Goal: Information Seeking & Learning: Learn about a topic

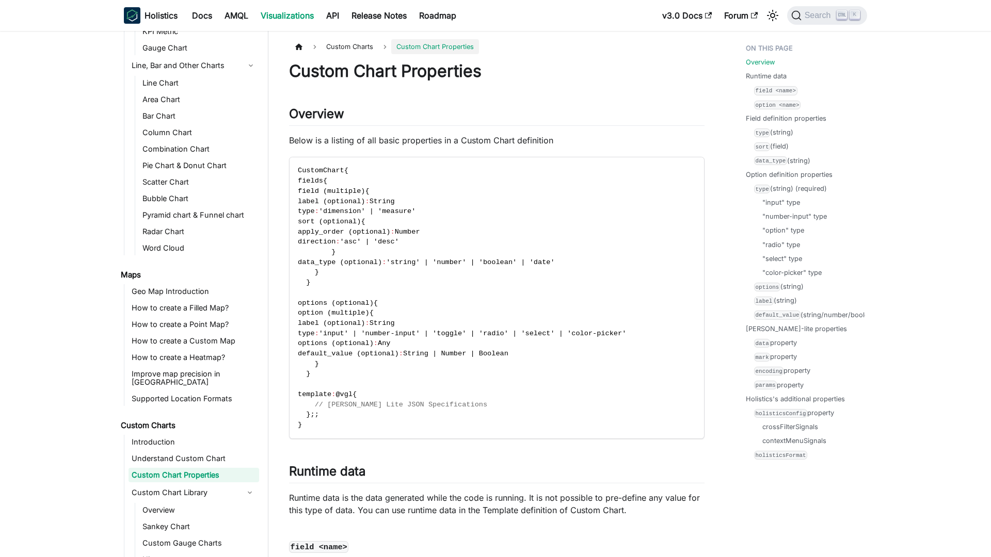
scroll to position [219, 0]
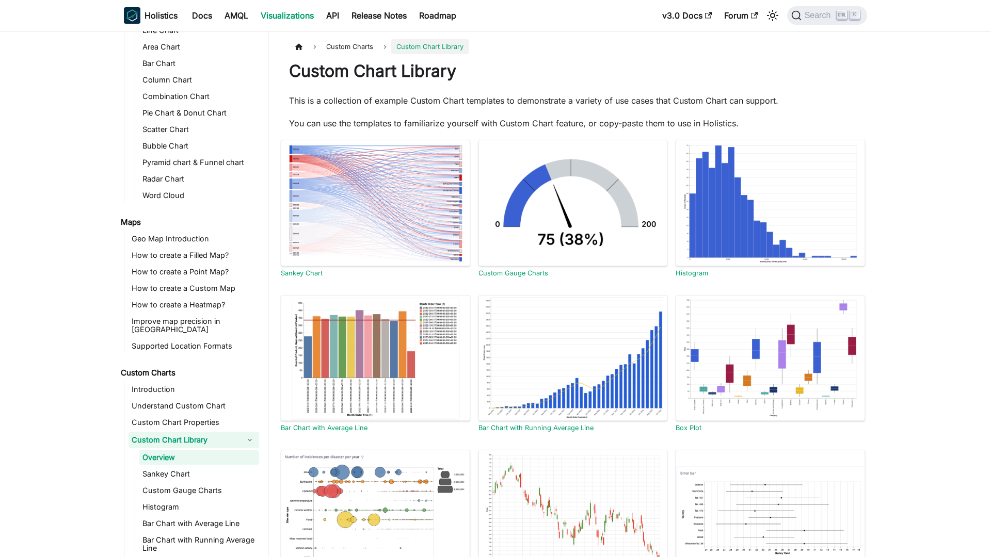
scroll to position [254, 0]
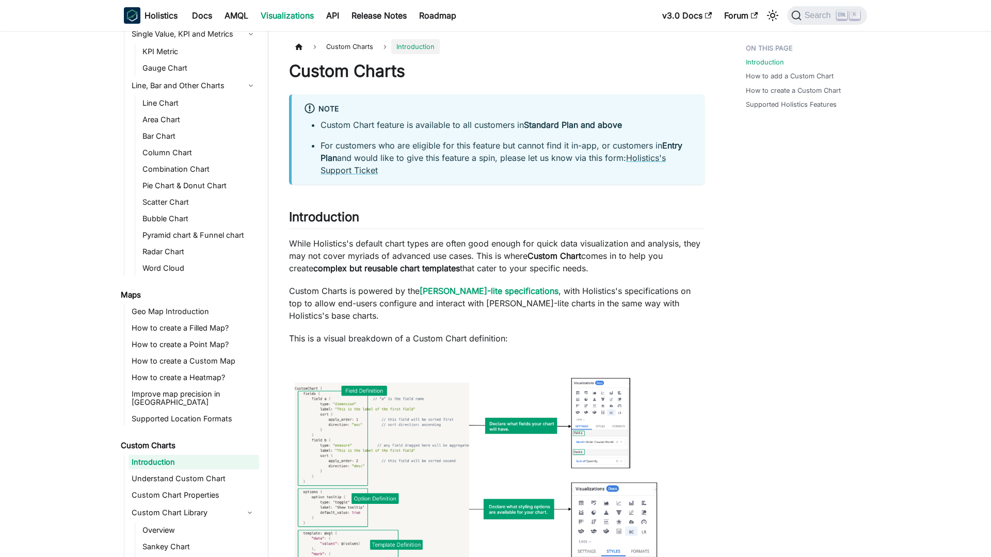
scroll to position [186, 0]
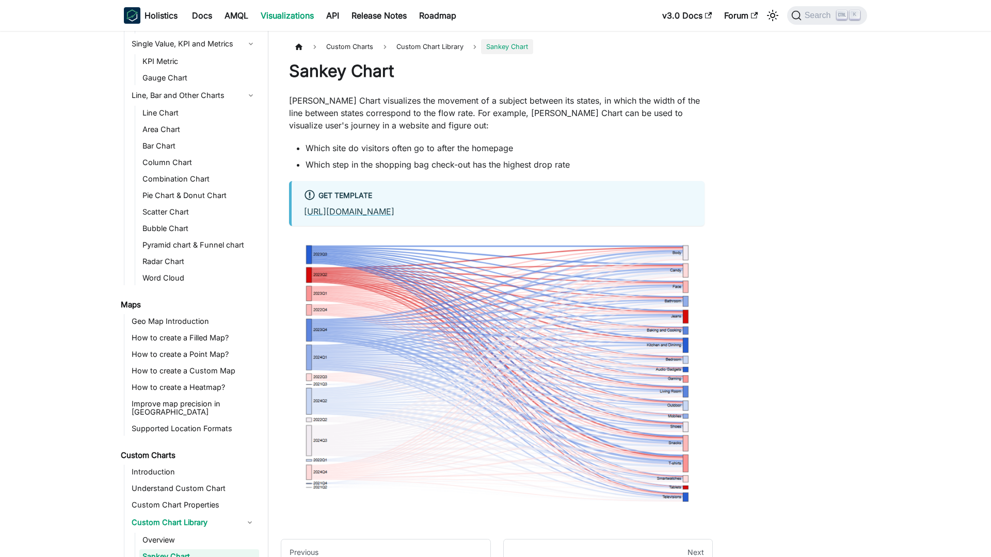
scroll to position [270, 0]
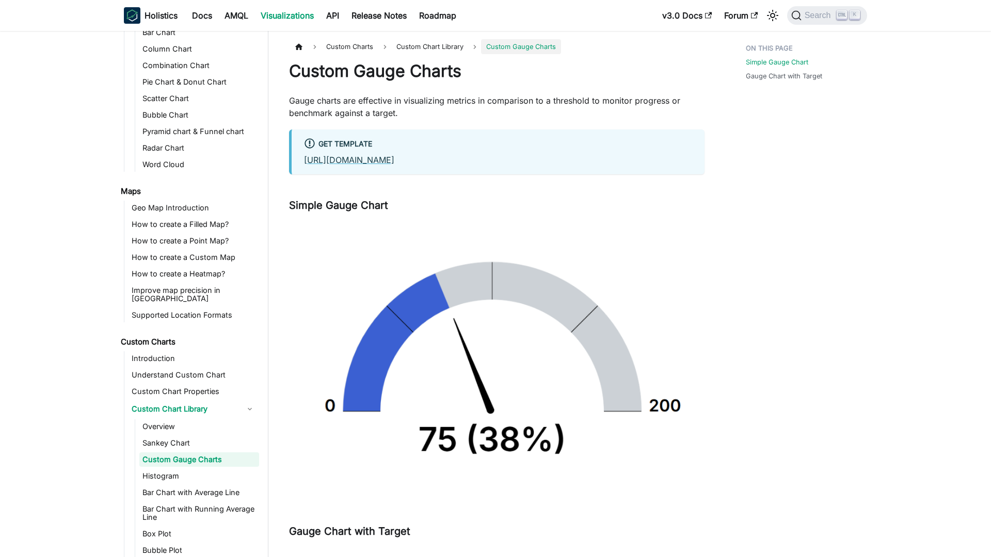
scroll to position [287, 0]
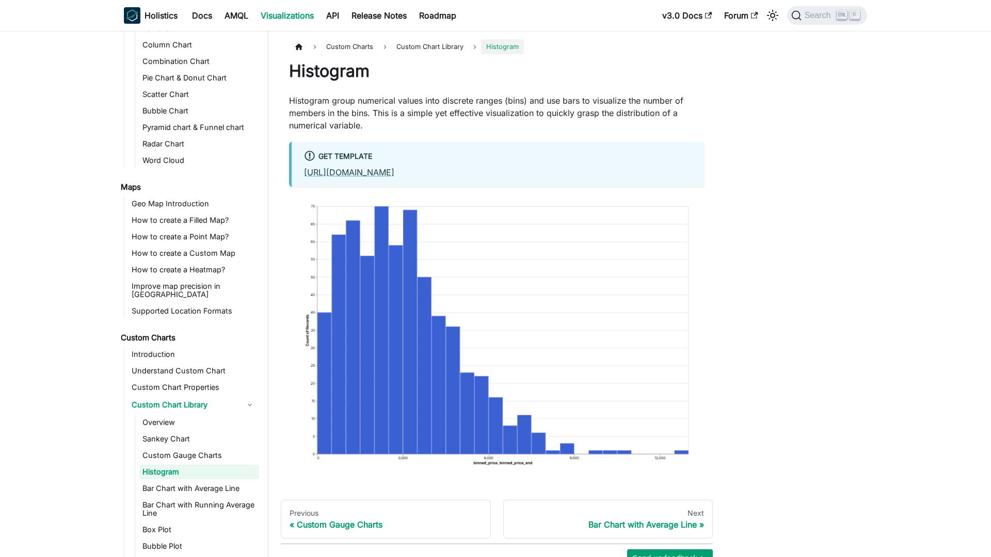
scroll to position [303, 0]
